Goal: Information Seeking & Learning: Check status

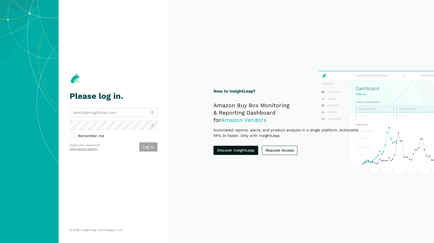
click at [98, 117] on input "email" at bounding box center [114, 112] width 88 height 9
type input "[PERSON_NAME][EMAIL_ADDRESS][DOMAIN_NAME]"
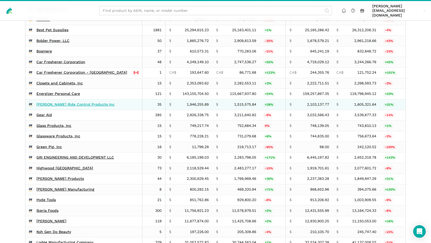
scroll to position [858, 0]
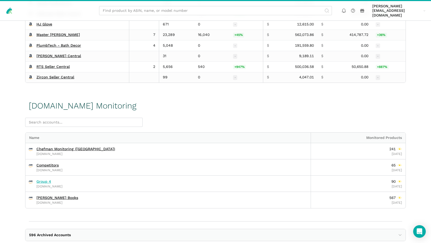
click at [46, 179] on link "Group 4" at bounding box center [43, 181] width 15 height 5
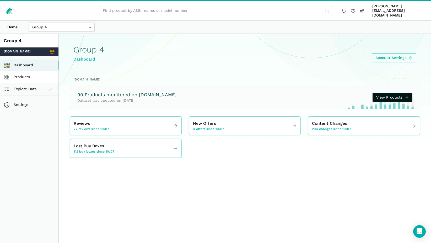
click at [27, 73] on link "Products" at bounding box center [29, 77] width 58 height 12
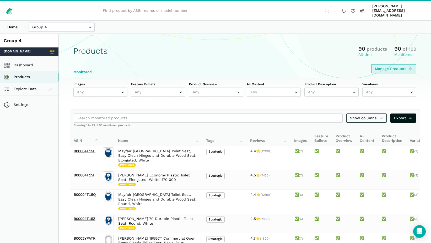
click at [389, 65] on link "Manage Products" at bounding box center [393, 68] width 45 height 9
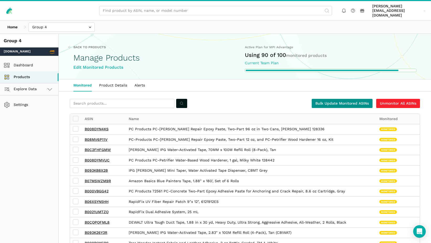
click at [336, 99] on link "Bulk Update Monitored ASINs" at bounding box center [341, 103] width 61 height 9
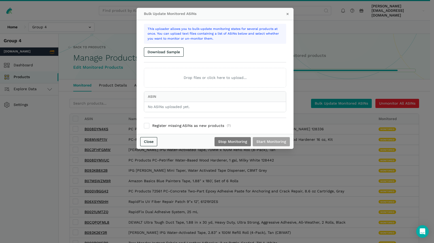
click at [341, 34] on div "Bulk Update Monitored ASINs × This uploader allows you to bulk-update monitorin…" at bounding box center [217, 121] width 434 height 243
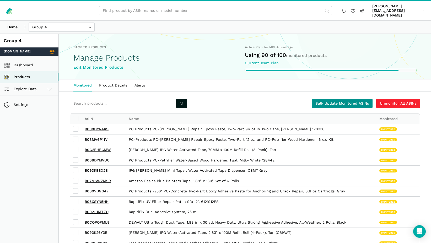
click at [342, 99] on link "Bulk Update Monitored ASINs" at bounding box center [341, 103] width 61 height 9
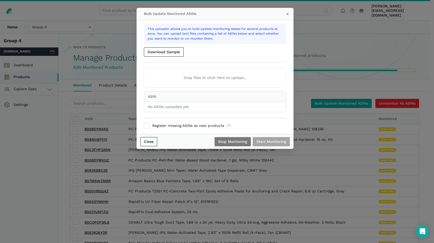
drag, startPoint x: 38, startPoint y: 120, endPoint x: 35, endPoint y: 92, distance: 28.2
click at [39, 120] on div "Bulk Update Monitored ASINs × This uploader allows you to bulk-update monitorin…" at bounding box center [217, 121] width 434 height 243
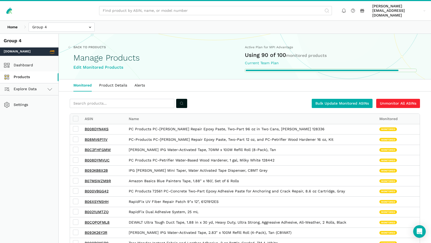
click at [30, 71] on link "Products" at bounding box center [29, 77] width 58 height 12
click at [329, 99] on link "Bulk Update Monitored ASINs" at bounding box center [341, 103] width 61 height 9
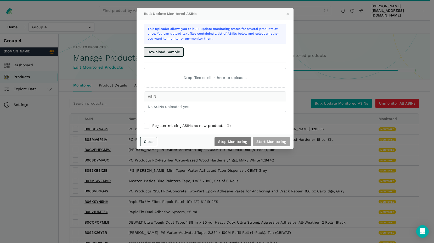
click at [173, 53] on button "Download Sample" at bounding box center [164, 51] width 40 height 9
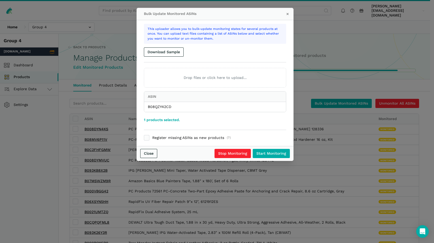
click at [178, 138] on label "Register missing ASINs as new products (?)" at bounding box center [215, 137] width 142 height 5
click at [144, 136] on input "Register missing ASINs as new products (?)" at bounding box center [144, 135] width 0 height 0
checkbox input "true"
click at [269, 155] on input "Start Monitoring" at bounding box center [271, 153] width 37 height 9
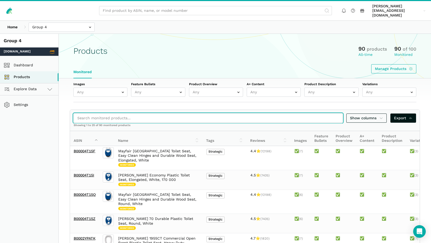
click at [224, 113] on input "search" at bounding box center [208, 117] width 269 height 9
paste input "B08QZY42CD"
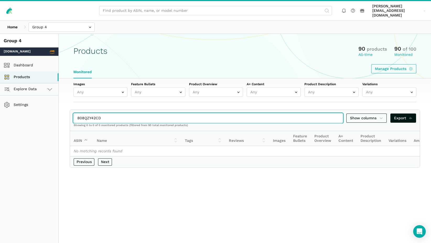
type input "B08QZY42CD"
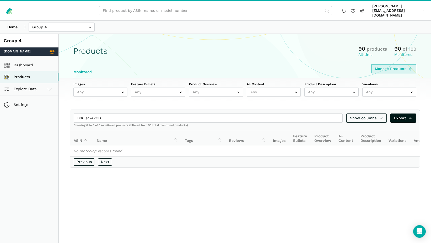
click at [395, 64] on link "Manage Products" at bounding box center [393, 68] width 45 height 9
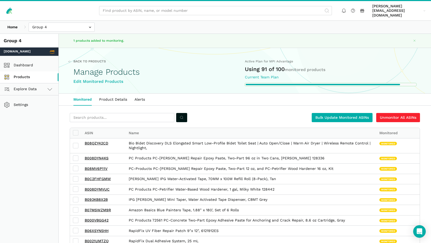
click at [24, 73] on link "Products" at bounding box center [29, 77] width 58 height 12
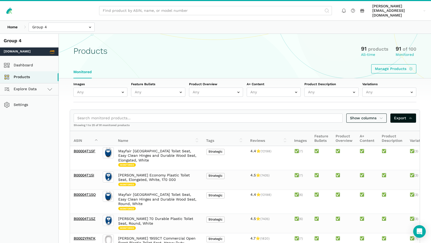
drag, startPoint x: 129, startPoint y: 108, endPoint x: 130, endPoint y: 111, distance: 3.6
click at [129, 110] on div "Show columns Export" at bounding box center [244, 118] width 349 height 16
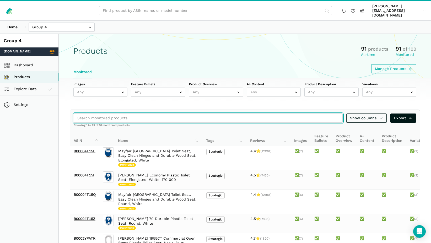
click at [130, 113] on input "search" at bounding box center [208, 117] width 269 height 9
paste input "B08QZY42CD"
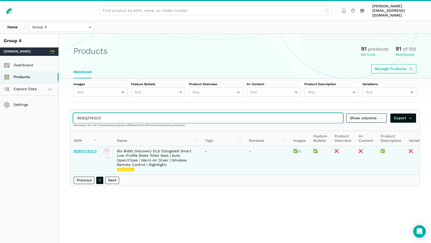
type input "B08QZY42CD"
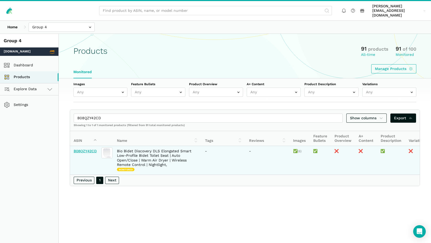
click at [77, 149] on link "B08QZY42CD" at bounding box center [85, 151] width 23 height 4
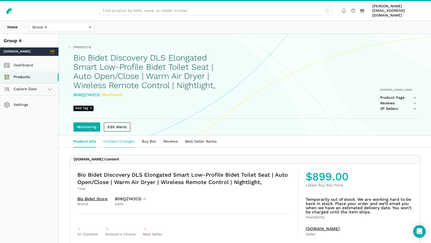
click at [124, 137] on link "Content Changes" at bounding box center [119, 141] width 38 height 12
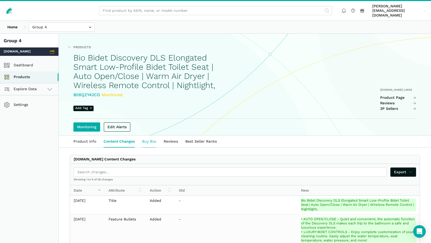
click at [144, 137] on link "Buy Box" at bounding box center [148, 141] width 21 height 12
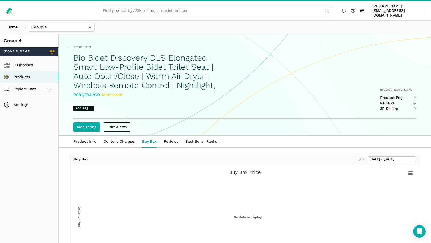
click at [172, 138] on link "Reviews" at bounding box center [171, 141] width 22 height 12
click at [196, 136] on link "Best Seller Ranks" at bounding box center [201, 141] width 39 height 12
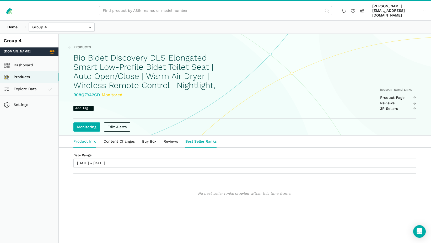
click at [80, 141] on link "Product Info" at bounding box center [85, 141] width 30 height 12
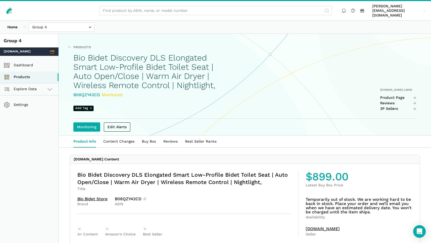
click at [163, 66] on h1 "Bio Bidet Discovery DLS Elongated Smart Low-Profile Bidet Toilet Seat | Auto Op…" at bounding box center [149, 71] width 153 height 37
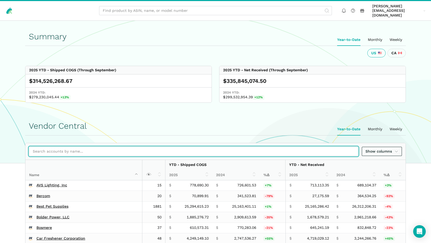
drag, startPoint x: 102, startPoint y: 144, endPoint x: 87, endPoint y: 144, distance: 15.2
click at [102, 147] on input "search" at bounding box center [193, 151] width 329 height 9
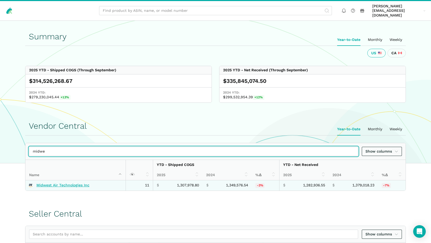
type input "midwe"
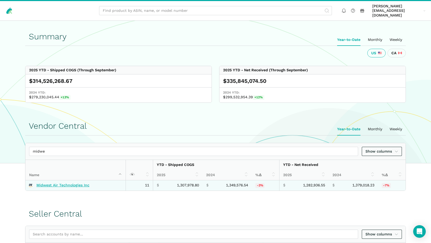
click at [80, 183] on link "Midwest Air Technologies Inc" at bounding box center [62, 185] width 53 height 5
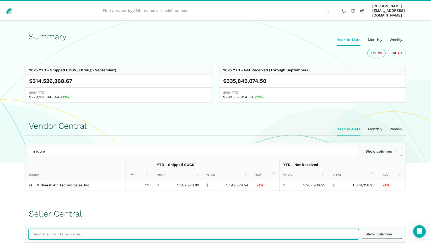
click at [78, 229] on input "search" at bounding box center [193, 233] width 329 height 9
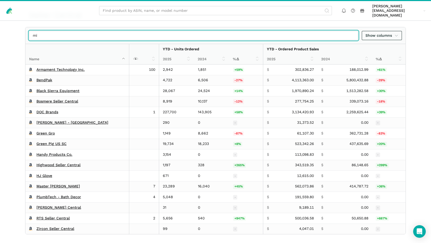
type input "mid"
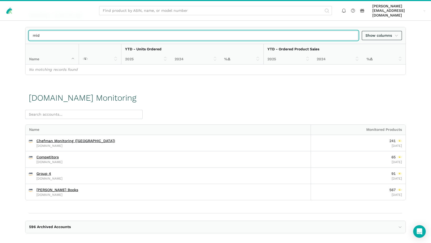
scroll to position [199, 0]
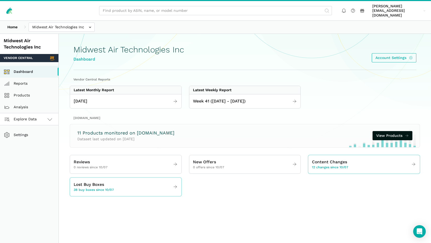
click at [33, 116] on span "Explore Data" at bounding box center [20, 119] width 31 height 6
click at [36, 152] on link "Advertising" at bounding box center [29, 155] width 58 height 12
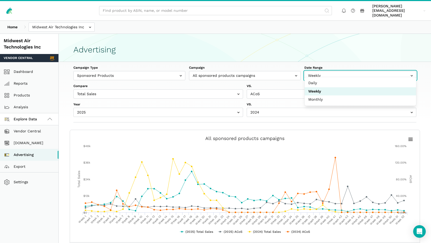
click at [329, 71] on input "text" at bounding box center [360, 75] width 112 height 9
select select "Daily"
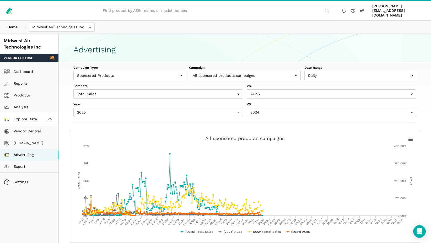
click at [251, 53] on section "Advertising" at bounding box center [245, 48] width 372 height 28
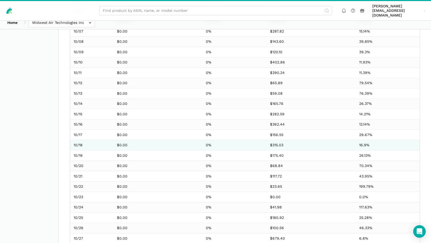
scroll to position [3008, 0]
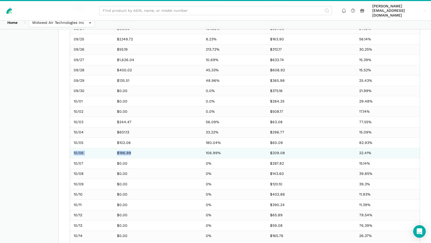
drag, startPoint x: 139, startPoint y: 148, endPoint x: 74, endPoint y: 147, distance: 64.7
click at [74, 148] on tr "10/06 $196.99 106.99% $209.08 22.41%" at bounding box center [244, 153] width 349 height 10
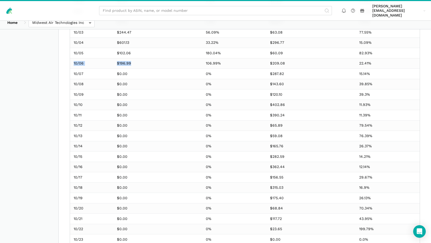
scroll to position [2935, 0]
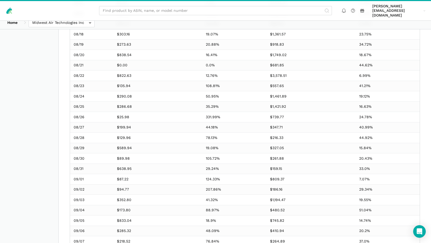
scroll to position [2393, 0]
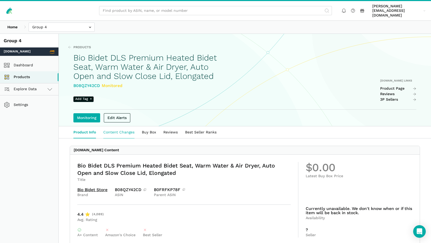
click at [117, 131] on link "Content Changes" at bounding box center [119, 132] width 38 height 12
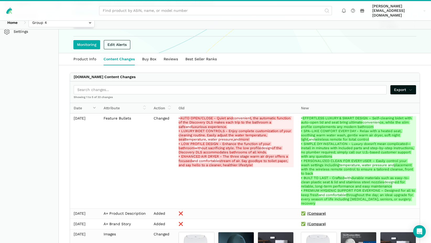
scroll to position [76, 0]
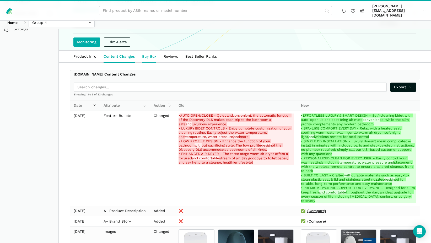
click at [144, 51] on link "Buy Box" at bounding box center [148, 57] width 21 height 12
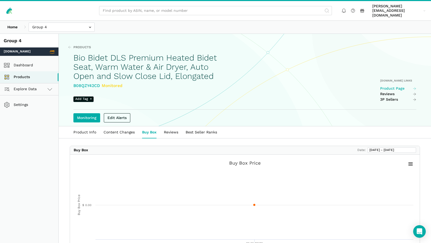
click at [394, 86] on link "Product Page" at bounding box center [398, 88] width 36 height 5
click at [176, 127] on link "Reviews" at bounding box center [171, 132] width 22 height 12
click at [206, 128] on link "Best Seller Ranks" at bounding box center [201, 132] width 39 height 12
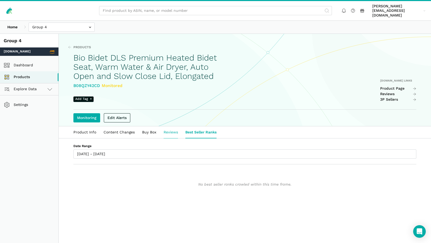
click at [171, 126] on link "Reviews" at bounding box center [171, 132] width 22 height 12
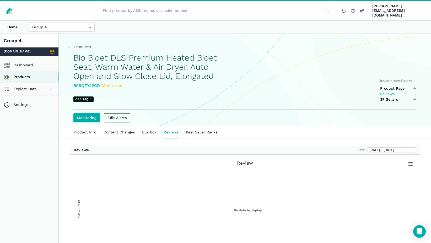
click at [390, 92] on link "Reviews" at bounding box center [398, 94] width 36 height 5
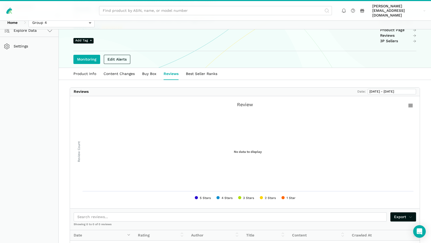
scroll to position [47, 0]
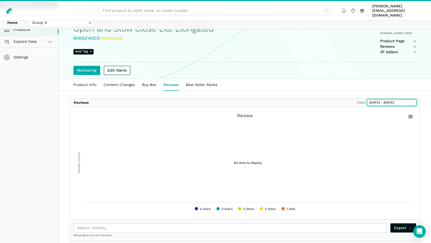
type input "[DATE]"
click at [386, 100] on input "[DATE] - [DATE]" at bounding box center [391, 102] width 48 height 5
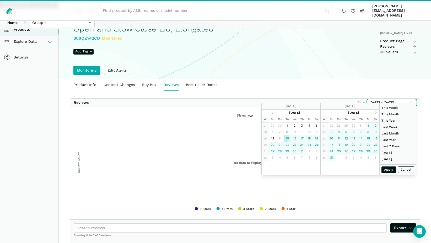
click at [390, 100] on input "[DATE] - [DATE]" at bounding box center [391, 102] width 48 height 5
type input "[DATE] - [DATE]"
type input "07/15/0202"
type input "[DATE] - [DATE]"
type input "[DATE]"
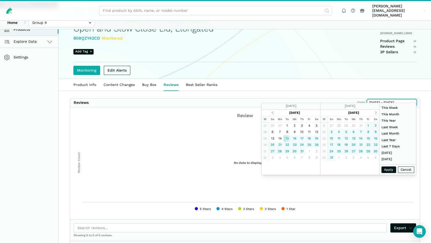
type input "[DATE] - [DATE]"
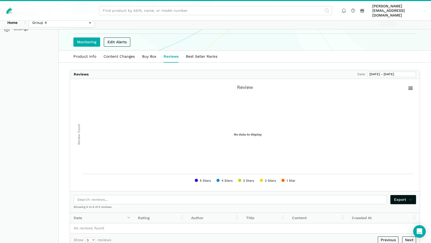
scroll to position [0, 0]
